Goal: Information Seeking & Learning: Find specific fact

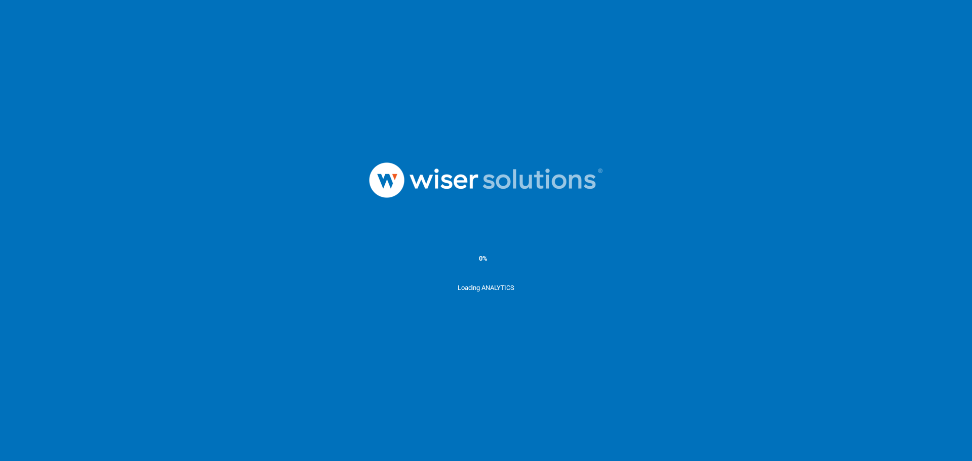
click at [323, 178] on div at bounding box center [486, 180] width 972 height 105
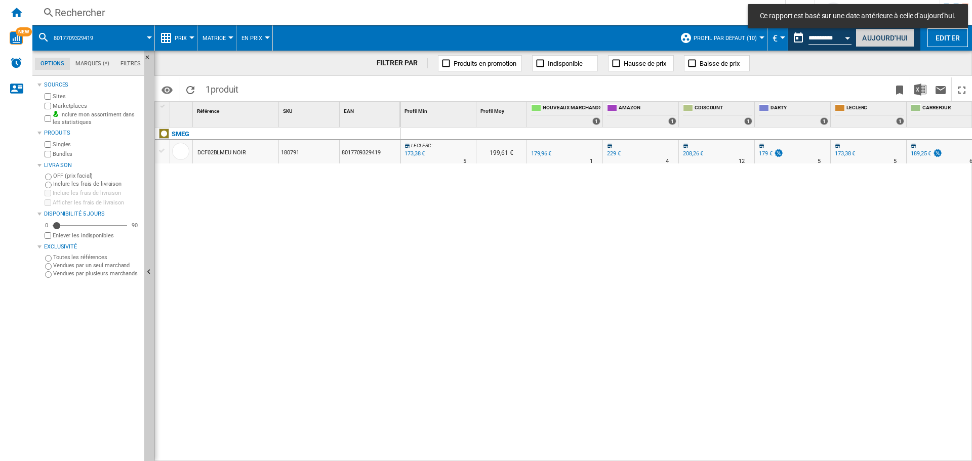
click at [878, 37] on button "Aujourd'hui" at bounding box center [884, 37] width 59 height 19
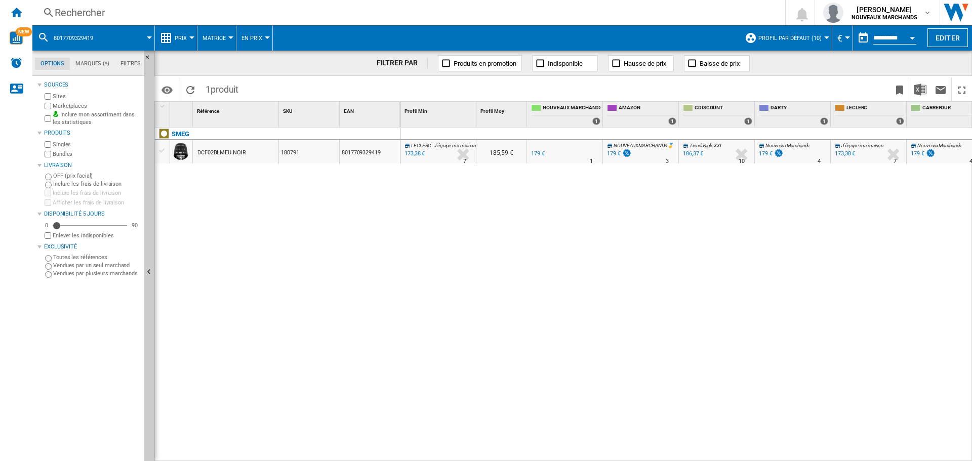
click at [163, 14] on div "Rechercher" at bounding box center [407, 13] width 704 height 14
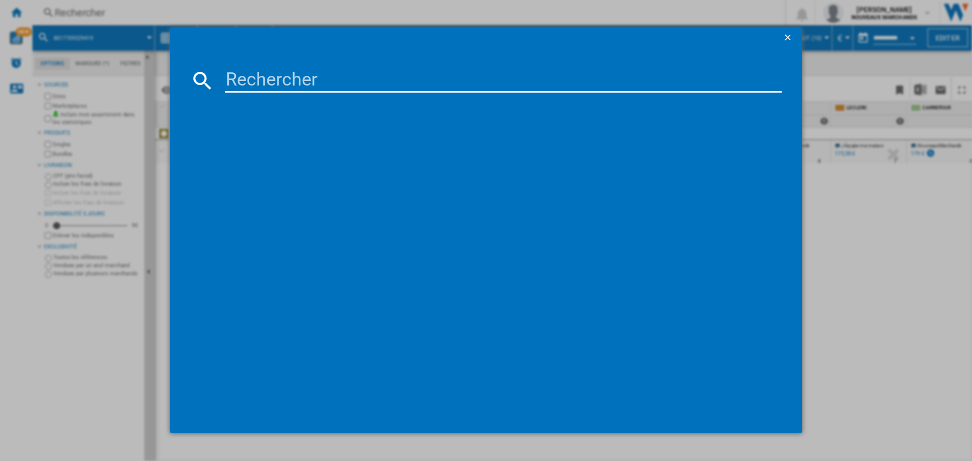
click at [288, 79] on input at bounding box center [503, 80] width 557 height 24
paste input "3260449052191"
type input "3260449052191"
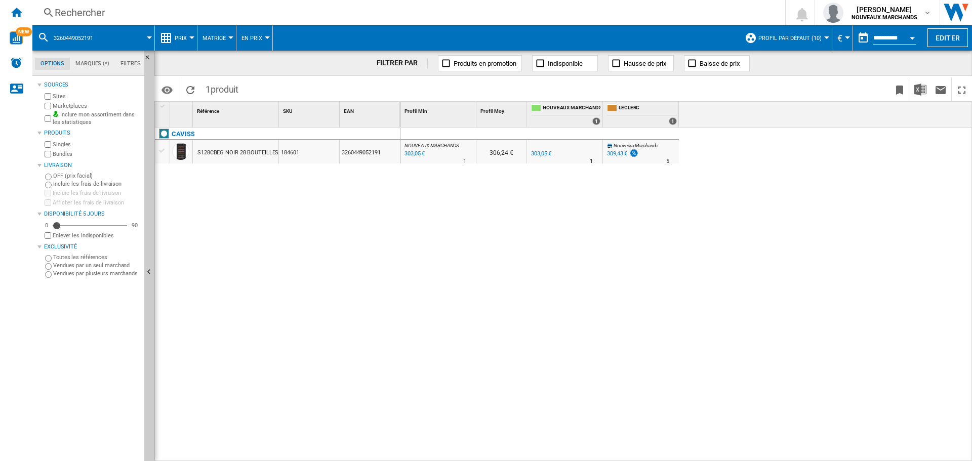
click at [140, 6] on div "Rechercher" at bounding box center [407, 13] width 704 height 14
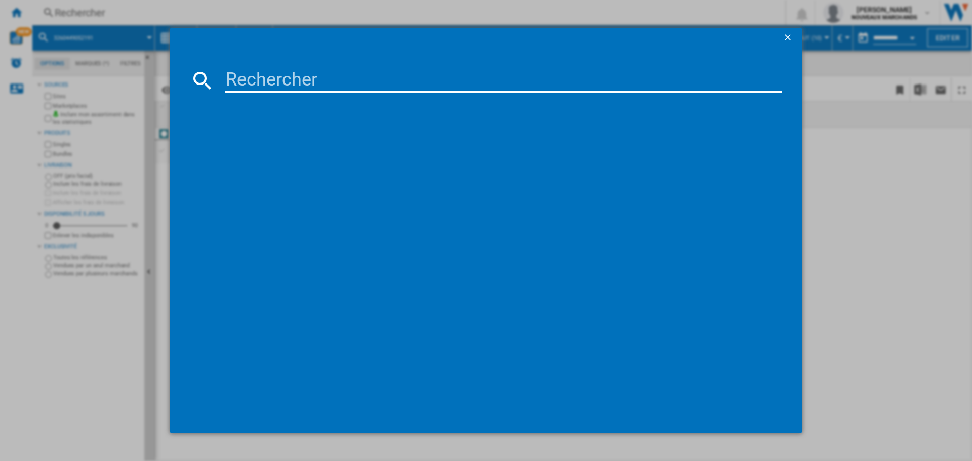
click at [322, 84] on input at bounding box center [503, 80] width 557 height 24
type input "8059019035703"
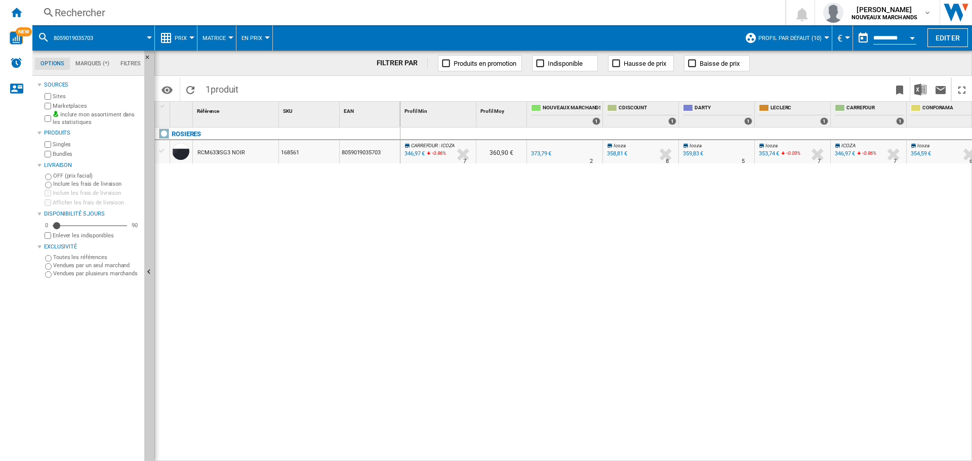
click at [130, 14] on div "Rechercher" at bounding box center [407, 13] width 704 height 14
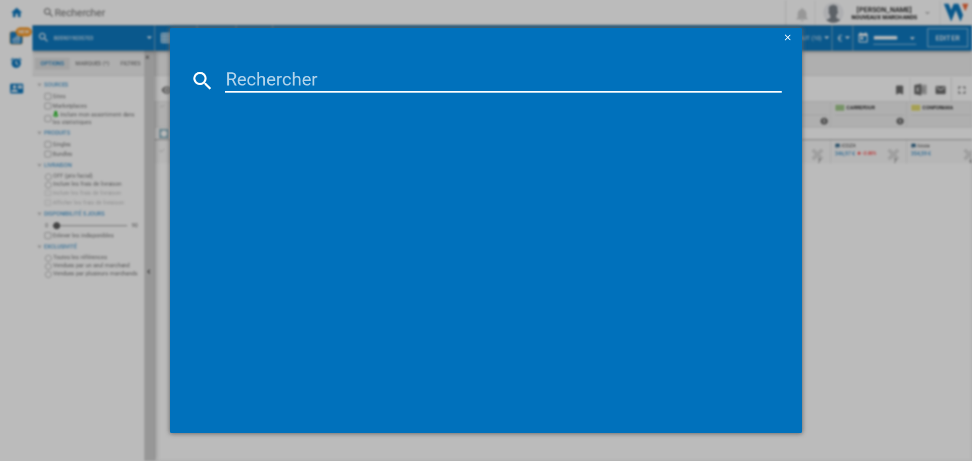
click at [290, 79] on input at bounding box center [503, 80] width 557 height 24
type input "mos25xfr"
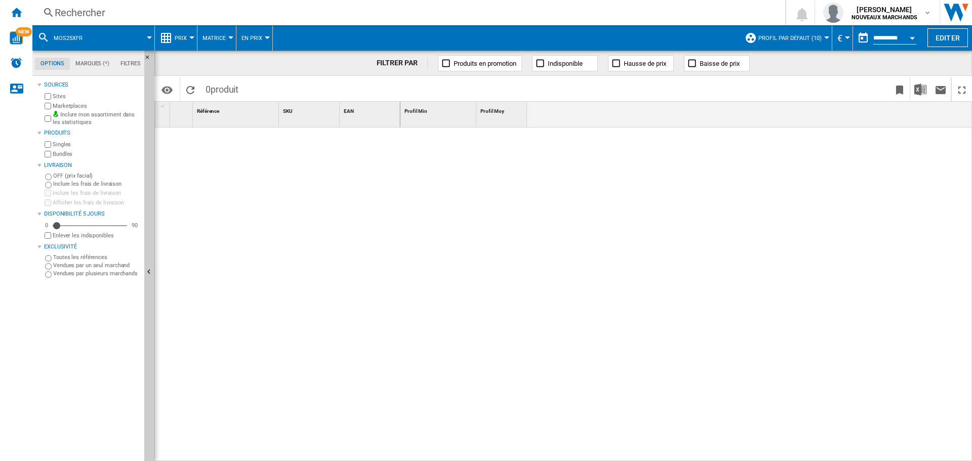
click at [295, 10] on div "Rechercher" at bounding box center [407, 13] width 704 height 14
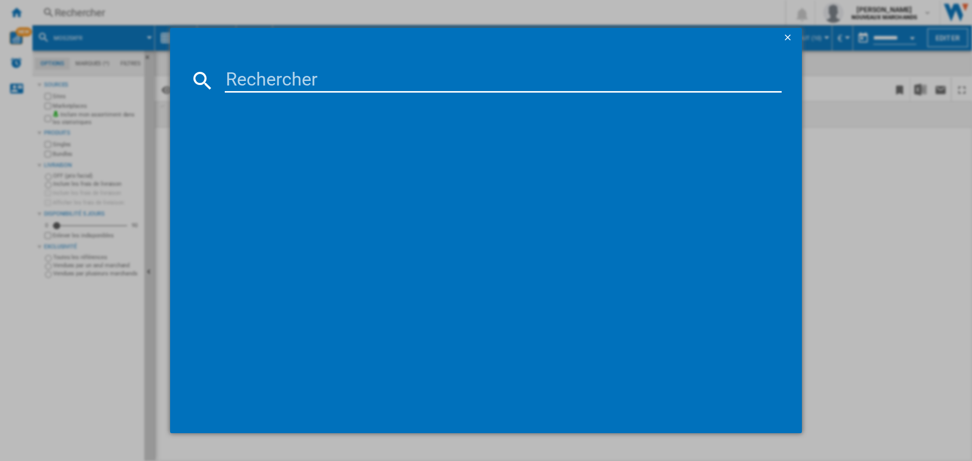
click at [388, 85] on input at bounding box center [503, 80] width 557 height 24
type input "8016361910928"
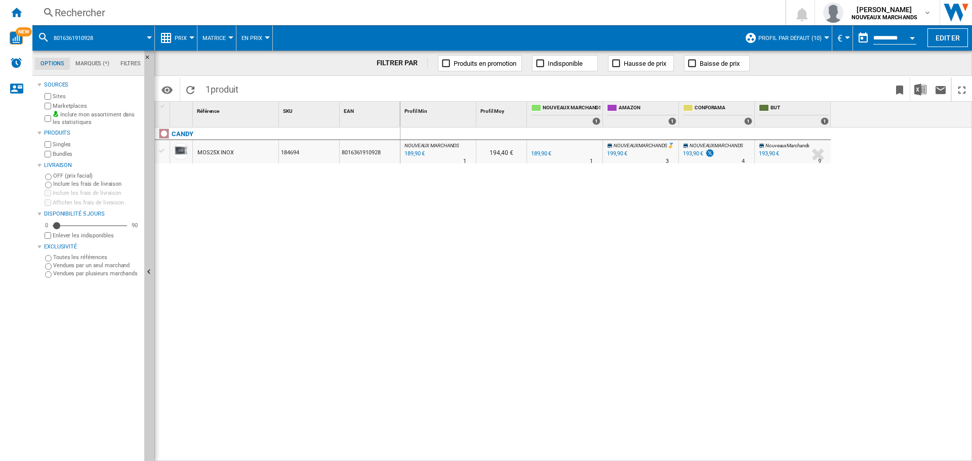
click at [144, 11] on div "Rechercher" at bounding box center [407, 13] width 704 height 14
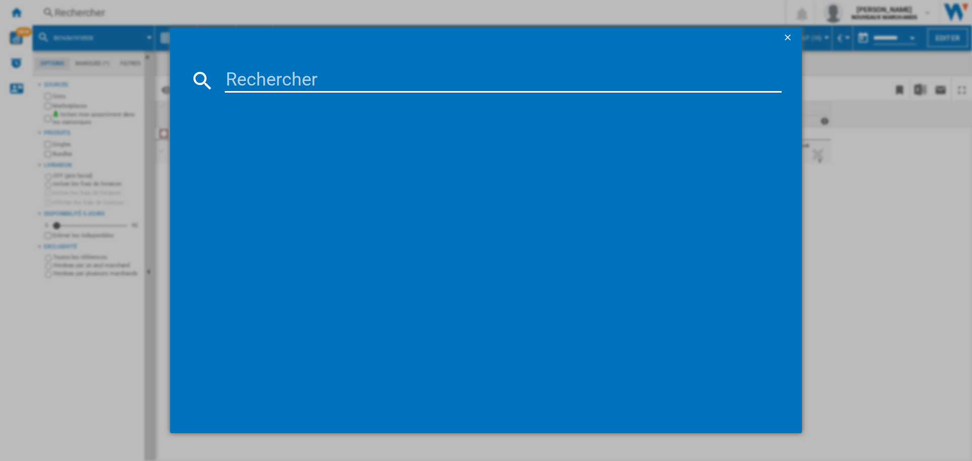
click at [333, 81] on input at bounding box center [503, 80] width 557 height 24
type input "8059019059129"
